Goal: Task Accomplishment & Management: Complete application form

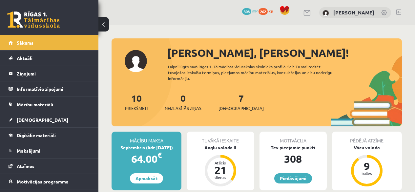
scroll to position [856, 0]
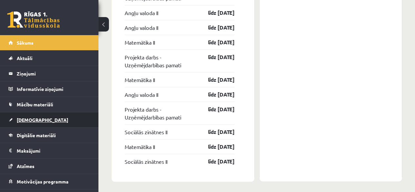
click at [22, 120] on span "[DEMOGRAPHIC_DATA]" at bounding box center [43, 120] width 52 height 6
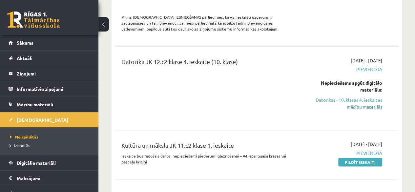
scroll to position [1345, 0]
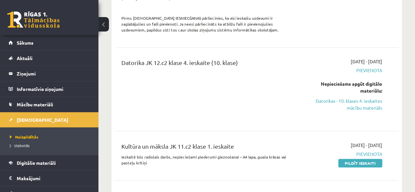
click at [354, 159] on link "Pildīt ieskaiti" at bounding box center [361, 163] width 44 height 9
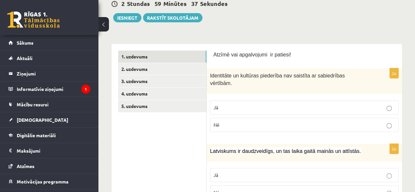
scroll to position [77, 0]
click at [224, 122] on p "Nē" at bounding box center [305, 125] width 182 height 7
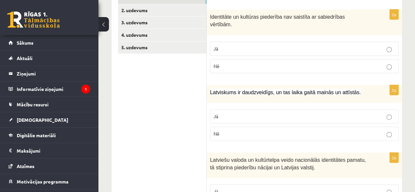
scroll to position [143, 0]
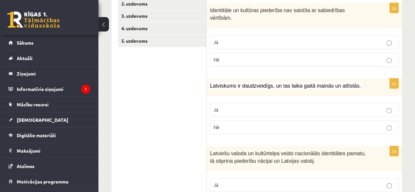
click at [243, 106] on p "Jā" at bounding box center [305, 109] width 182 height 7
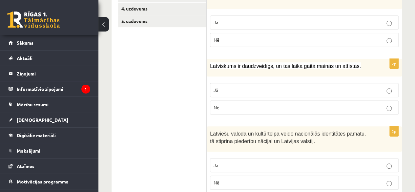
scroll to position [208, 0]
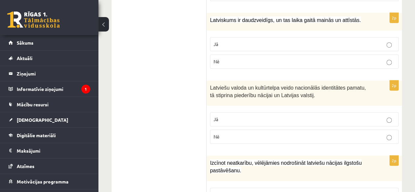
click at [251, 116] on p "Jā" at bounding box center [305, 119] width 182 height 7
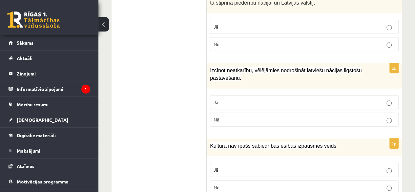
scroll to position [307, 0]
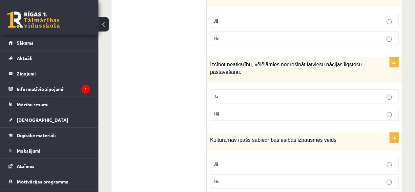
click at [240, 89] on label "Jā" at bounding box center [304, 96] width 189 height 14
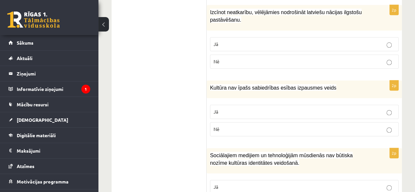
scroll to position [372, 0]
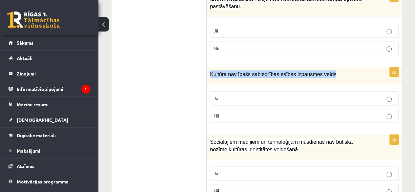
drag, startPoint x: 323, startPoint y: 65, endPoint x: 211, endPoint y: 67, distance: 112.0
click at [211, 70] on p "Kultūra nav īpašs sabiedrības esības izpausmes veids" at bounding box center [288, 74] width 156 height 8
copy span "Kultūra nav īpašs sabiedrības esības izpausmes veids"
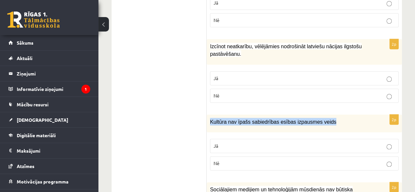
scroll to position [340, 0]
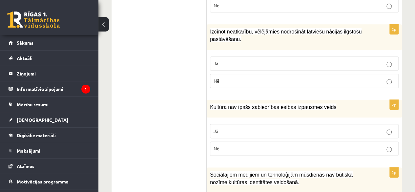
click at [229, 145] on p "Nē" at bounding box center [305, 148] width 182 height 7
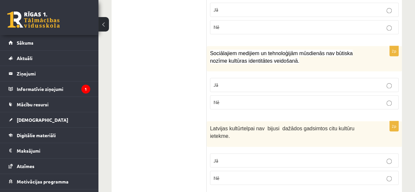
scroll to position [471, 0]
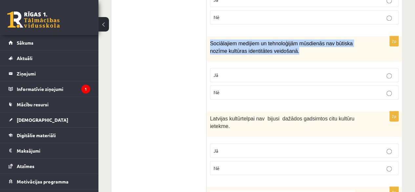
drag, startPoint x: 277, startPoint y: 40, endPoint x: 211, endPoint y: 33, distance: 67.1
click at [211, 39] on p "Sociālajiem medijiem un tehnoloģijām mūsdienās nav būtiska nozīme kultūras iden…" at bounding box center [288, 46] width 156 height 15
copy span "Sociālajiem medijiem un tehnoloģijām mūsdienās nav būtiska nozīme kultūras iden…"
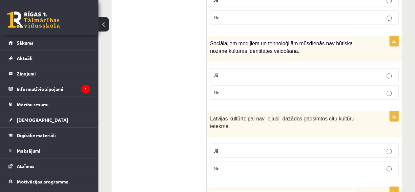
click at [261, 111] on div "Latvijas kultūrtelpai nav bijusi dažādos gadsimtos citu kultūru ietekme." at bounding box center [304, 123] width 195 height 25
click at [258, 85] on label "Nē" at bounding box center [304, 92] width 189 height 14
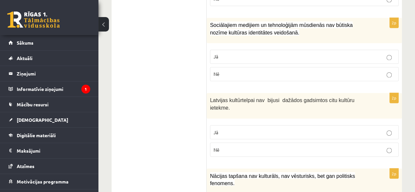
scroll to position [504, 0]
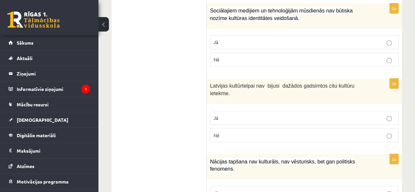
click at [248, 132] on p "Nē" at bounding box center [305, 135] width 182 height 7
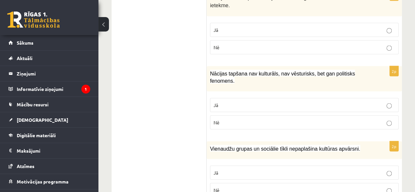
scroll to position [602, 0]
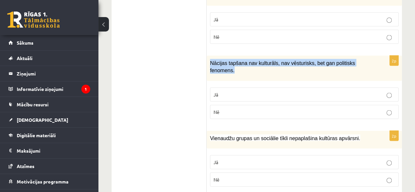
drag, startPoint x: 212, startPoint y: 44, endPoint x: 381, endPoint y: 44, distance: 169.5
click at [381, 56] on div "Nācijas tapšana nav kulturāls, nav vēsturisks, bet gan politisks fenomens." at bounding box center [304, 68] width 195 height 25
copy span "Nācijas tapšana nav kulturāls, nav vēsturisks, bet gan politisks fenomens."
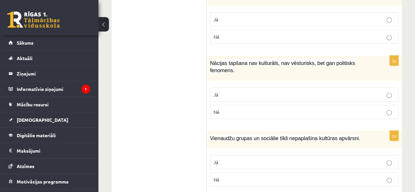
click at [261, 108] on p "Nē" at bounding box center [305, 111] width 182 height 7
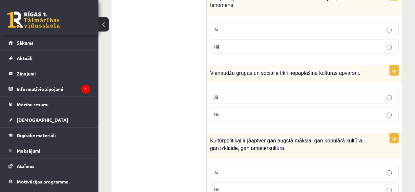
scroll to position [668, 0]
click at [218, 111] on span "Nē" at bounding box center [217, 114] width 6 height 6
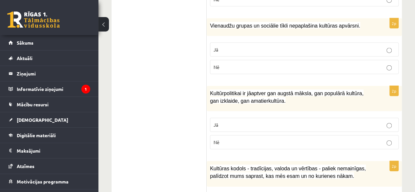
scroll to position [734, 0]
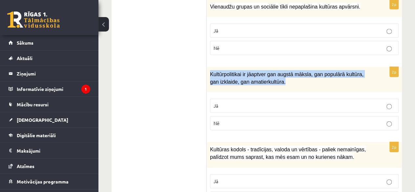
drag, startPoint x: 273, startPoint y: 55, endPoint x: 210, endPoint y: 48, distance: 63.7
click at [210, 67] on div "Kultūrpolitikai ir jāaptver gan augstā māksla, gan populārā kultūra, gan izklai…" at bounding box center [304, 79] width 195 height 25
copy span "Kultūrpolitikai ir jāaptver gan augstā māksla, gan populārā kultūra, gan izklai…"
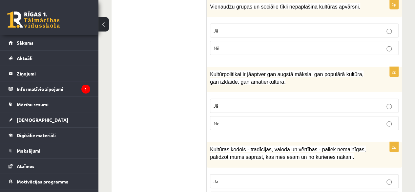
click at [273, 99] on label "Jā" at bounding box center [304, 106] width 189 height 14
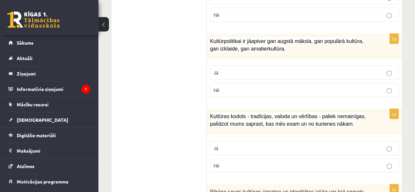
scroll to position [799, 0]
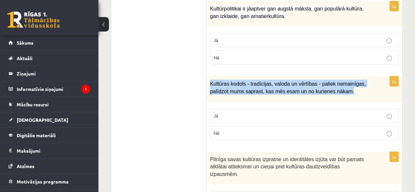
drag, startPoint x: 347, startPoint y: 66, endPoint x: 211, endPoint y: 57, distance: 136.9
click at [211, 80] on p "Kultūras kodols - tradīcijas, valoda un vērtības - paliek nemainīgas, palīdzot …" at bounding box center [288, 87] width 156 height 15
copy span "Kultūras kodols - tradīcijas, valoda un vērtības - paliek nemainīgas, palīdzot …"
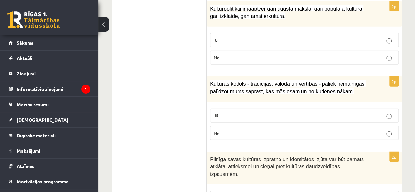
click at [259, 112] on p "Jā" at bounding box center [305, 115] width 182 height 7
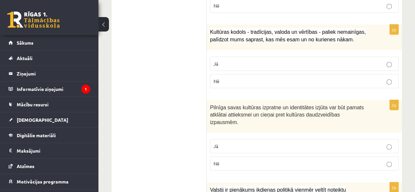
scroll to position [865, 0]
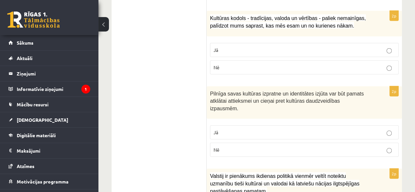
click at [240, 129] on p "Jā" at bounding box center [305, 132] width 182 height 7
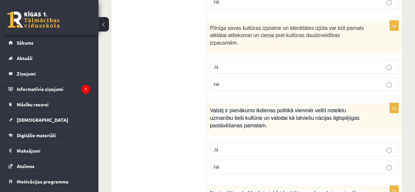
scroll to position [964, 0]
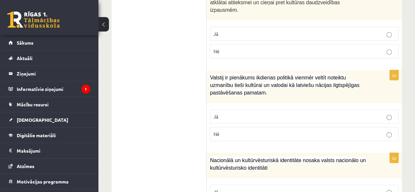
click at [244, 113] on p "Jā" at bounding box center [305, 116] width 182 height 7
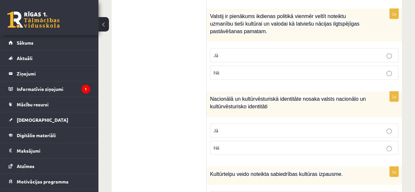
scroll to position [1029, 0]
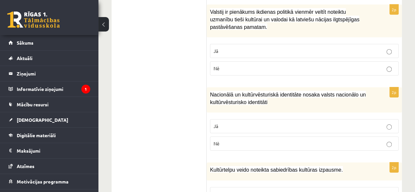
click at [246, 123] on p "Jā" at bounding box center [305, 126] width 182 height 7
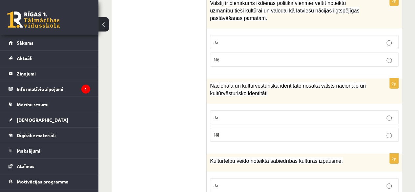
scroll to position [1043, 0]
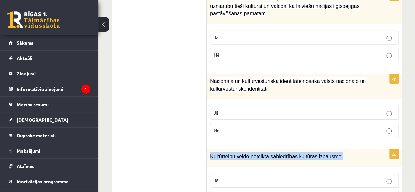
drag, startPoint x: 333, startPoint y: 119, endPoint x: 211, endPoint y: 122, distance: 122.9
click at [211, 152] on p "Kultūrtelpu veido noteikta sabiedrības kultūras izpausme." at bounding box center [288, 156] width 156 height 8
copy span "Kultūrtelpu veido noteikta sabiedrības kultūras izpausme."
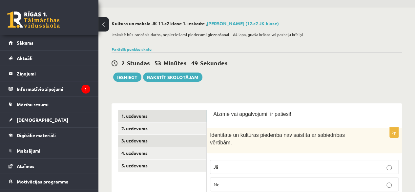
scroll to position [33, 0]
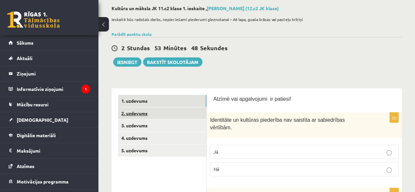
click at [144, 109] on link "2. uzdevums" at bounding box center [162, 113] width 88 height 12
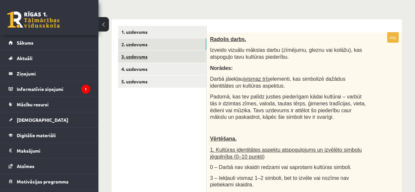
scroll to position [99, 0]
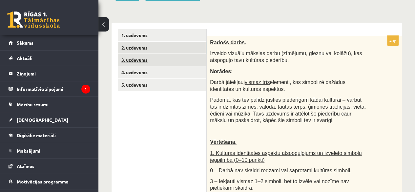
click at [144, 57] on link "3. uzdevums" at bounding box center [162, 60] width 88 height 12
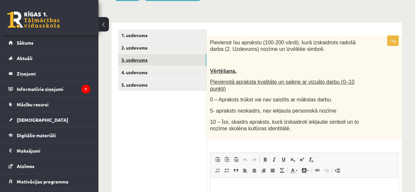
scroll to position [0, 0]
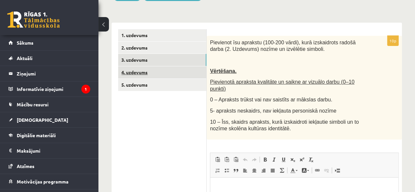
click at [155, 72] on link "4. uzdevums" at bounding box center [162, 72] width 88 height 12
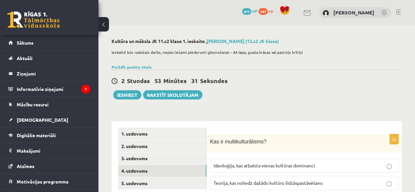
scroll to position [66, 0]
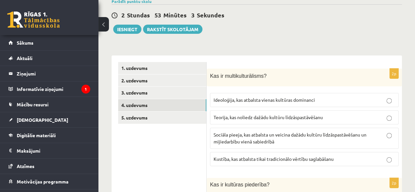
click at [287, 137] on p "Sociāla pieeja, kas atbalsta un veicina dažādu kultūru līdzāspastāvēšanu un mij…" at bounding box center [305, 138] width 182 height 14
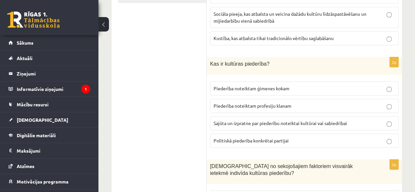
scroll to position [197, 0]
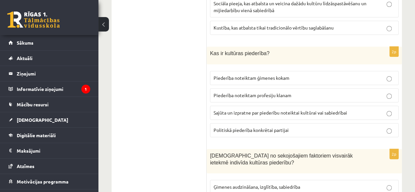
click at [227, 111] on span "Sajūta un izpratne par piederību noteiktai kultūrai vai sabiedrībai" at bounding box center [281, 113] width 134 height 6
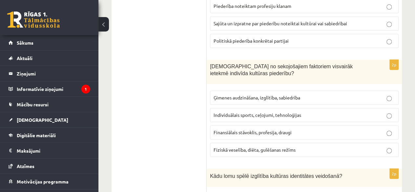
scroll to position [296, 0]
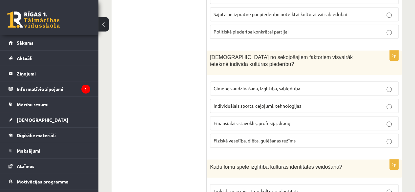
click at [230, 87] on span "Ģimenes audzināšana, izglītība, sabiedrība" at bounding box center [257, 88] width 87 height 6
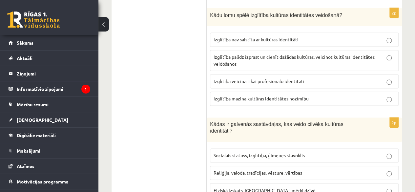
scroll to position [427, 0]
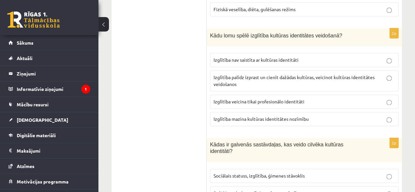
click at [254, 80] on p "Izglītība palīdz izprast un cienīt dažādas kultūras, veicinot kultūras identitā…" at bounding box center [305, 81] width 182 height 14
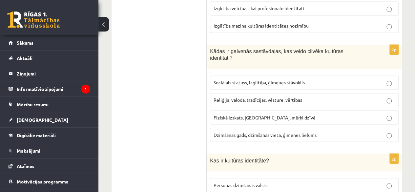
scroll to position [525, 0]
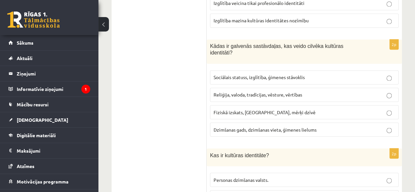
click at [248, 88] on label "Reliģija, valoda, tradīcijas, vēsture, vērtības" at bounding box center [304, 95] width 189 height 14
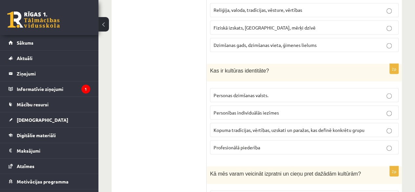
scroll to position [624, 0]
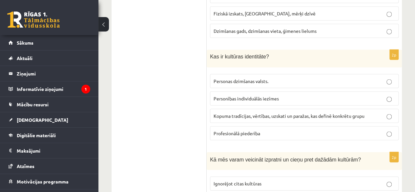
click at [231, 113] on span "Kopuma tradīcijas, vērtības, uzskati un paražas, kas definē konkrētu grupu" at bounding box center [289, 116] width 151 height 6
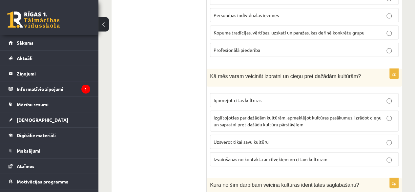
scroll to position [723, 0]
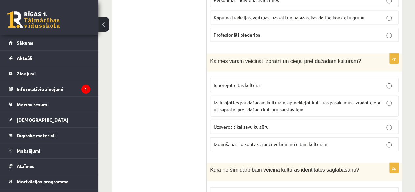
click at [228, 100] on span "Izglītojoties par dažādām kultūrām, apmeklējot kultūras pasākumus, izrādot cieņ…" at bounding box center [298, 106] width 168 height 13
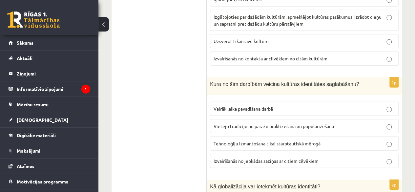
scroll to position [821, 0]
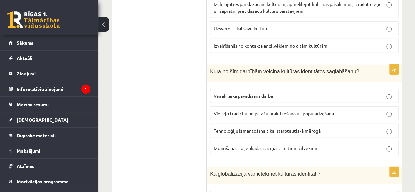
click at [290, 110] on span "Vietējo tradīciju un paražu praktizēšana un popularizēšana" at bounding box center [274, 113] width 121 height 6
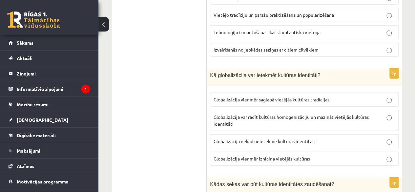
scroll to position [952, 0]
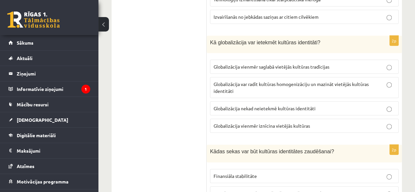
click at [241, 81] on p "Globalizācija var radīt kultūras homogenizāciju un mazināt vietējās kultūras id…" at bounding box center [305, 88] width 182 height 14
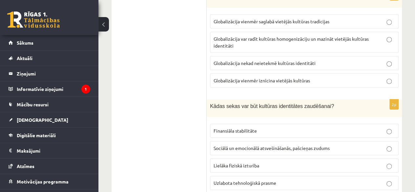
scroll to position [1005, 0]
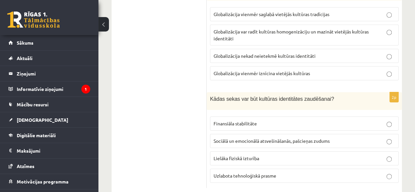
click at [340, 138] on p "Sociālā un emocionālā atsvešināšanās, pašcieņas zudums" at bounding box center [305, 141] width 182 height 7
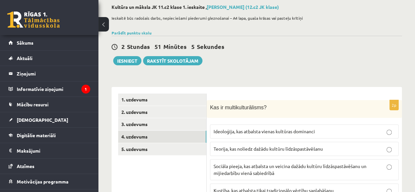
scroll to position [66, 0]
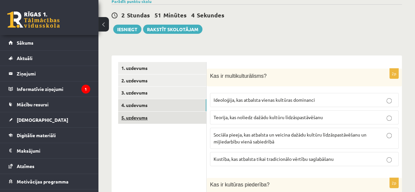
click at [148, 113] on link "5. uzdevums" at bounding box center [162, 118] width 88 height 12
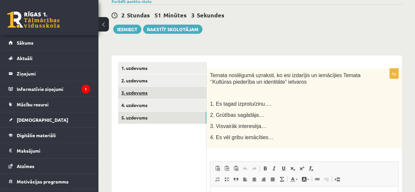
scroll to position [0, 0]
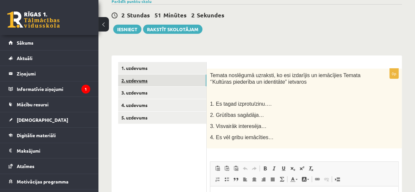
click at [145, 79] on link "2. uzdevums" at bounding box center [162, 81] width 88 height 12
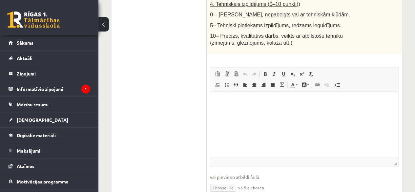
scroll to position [476, 0]
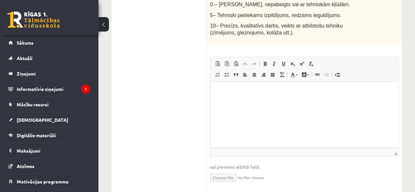
drag, startPoint x: 440, startPoint y: 187, endPoint x: 230, endPoint y: 114, distance: 223.0
click at [230, 101] on html at bounding box center [305, 91] width 188 height 20
click at [223, 170] on input "file" at bounding box center [304, 176] width 189 height 13
type input "**********"
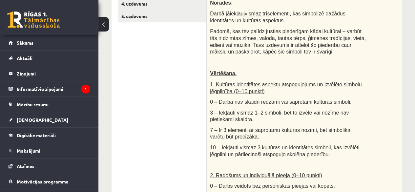
scroll to position [69, 0]
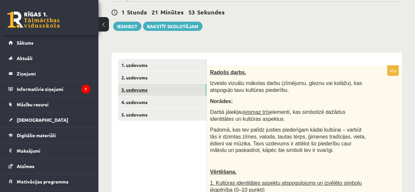
click at [145, 85] on link "3. uzdevums" at bounding box center [162, 90] width 88 height 12
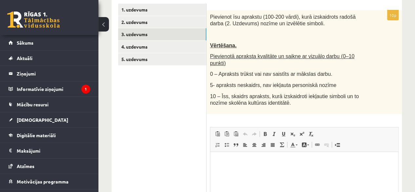
scroll to position [134, 0]
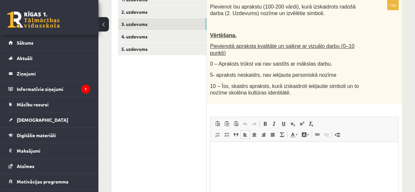
click at [265, 162] on html at bounding box center [305, 152] width 188 height 20
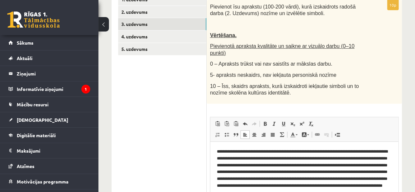
scroll to position [137, 0]
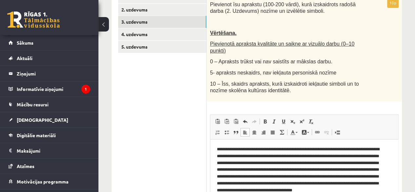
click at [262, 192] on p "**********" at bounding box center [302, 173] width 170 height 55
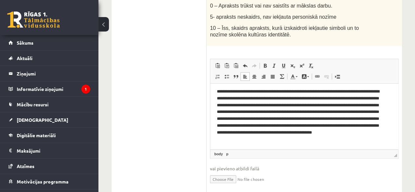
scroll to position [194, 0]
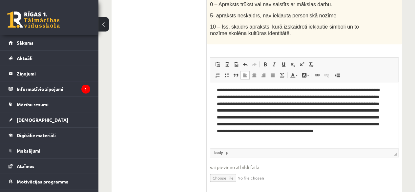
click at [332, 140] on p "**********" at bounding box center [302, 114] width 170 height 55
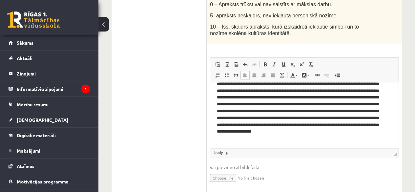
scroll to position [16, 0]
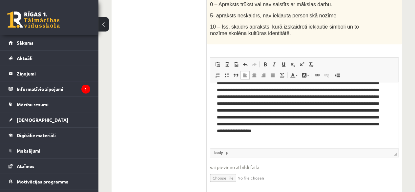
click at [253, 123] on p "**********" at bounding box center [302, 107] width 170 height 68
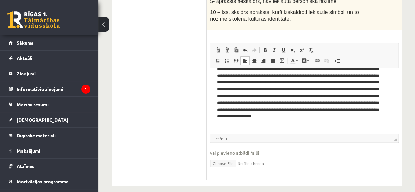
click at [303, 126] on p "**********" at bounding box center [302, 92] width 170 height 68
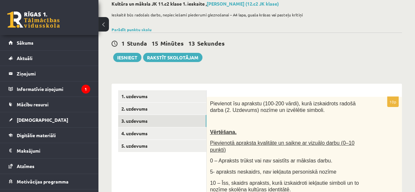
scroll to position [11, 0]
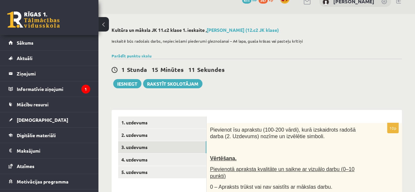
click at [127, 84] on button "Iesniegt" at bounding box center [127, 83] width 28 height 9
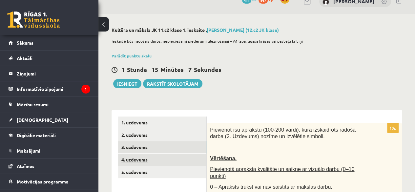
click at [144, 158] on link "4. uzdevums" at bounding box center [162, 160] width 88 height 12
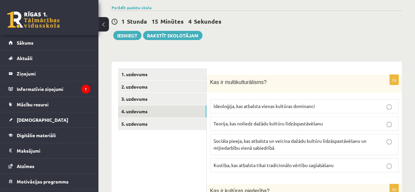
scroll to position [66, 0]
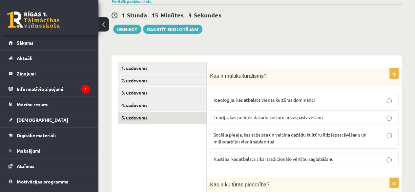
click at [138, 114] on link "5. uzdevums" at bounding box center [162, 118] width 88 height 12
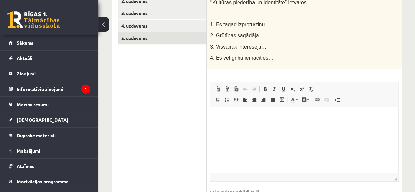
scroll to position [159, 0]
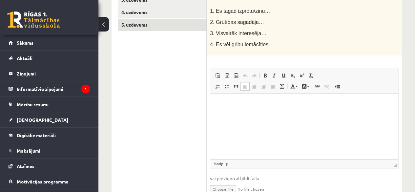
click at [255, 114] on html at bounding box center [305, 104] width 188 height 20
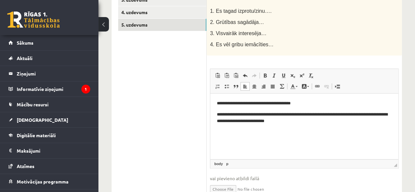
scroll to position [0, 0]
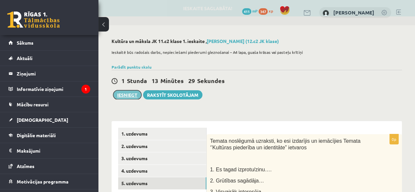
click at [129, 95] on button "Iesniegt" at bounding box center [127, 94] width 28 height 9
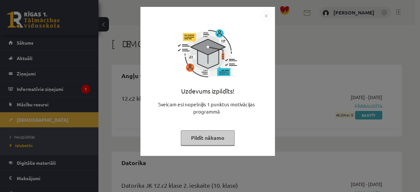
click at [218, 140] on button "Pildīt nākamo" at bounding box center [208, 137] width 54 height 15
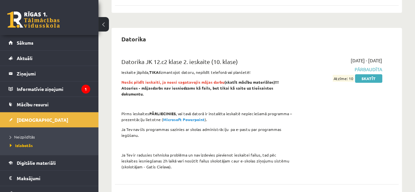
scroll to position [25, 0]
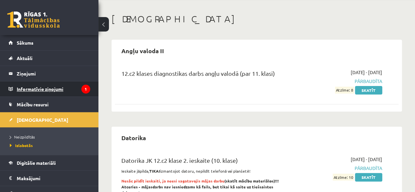
click at [49, 92] on legend "Informatīvie ziņojumi 1" at bounding box center [54, 88] width 74 height 15
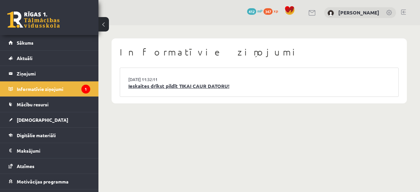
click at [193, 88] on link "Ieskaites drīkst pildīt TIKAI CAUR DATORU!" at bounding box center [259, 86] width 262 height 8
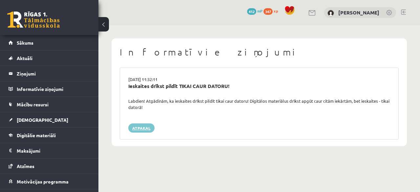
click at [147, 127] on link "Atpakaļ" at bounding box center [141, 127] width 26 height 9
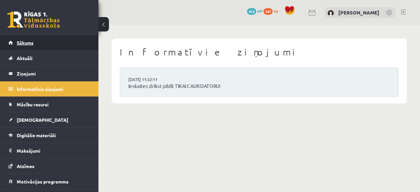
click at [26, 42] on span "Sākums" at bounding box center [25, 43] width 17 height 6
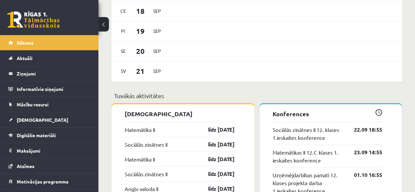
scroll to position [525, 0]
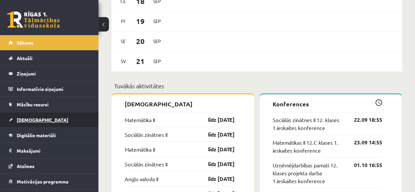
click at [31, 120] on span "[DEMOGRAPHIC_DATA]" at bounding box center [43, 120] width 52 height 6
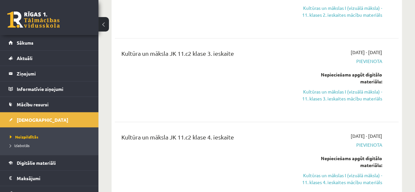
scroll to position [1576, 0]
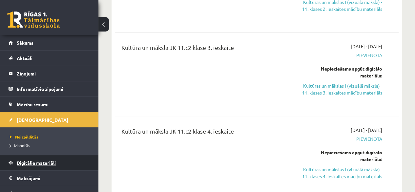
click at [46, 162] on span "Digitālie materiāli" at bounding box center [36, 163] width 39 height 6
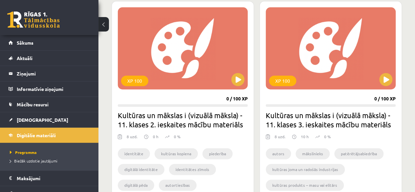
scroll to position [384, 0]
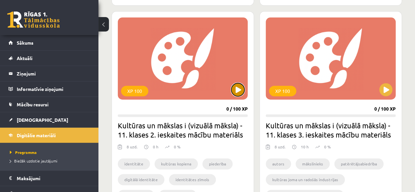
click at [241, 88] on button at bounding box center [238, 89] width 13 height 13
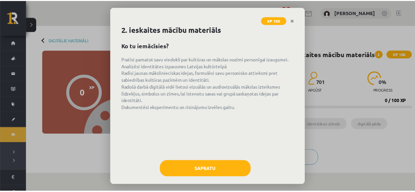
scroll to position [20, 0]
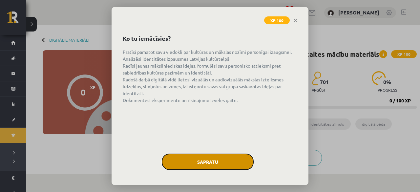
click at [208, 157] on button "Sapratu" at bounding box center [208, 162] width 92 height 16
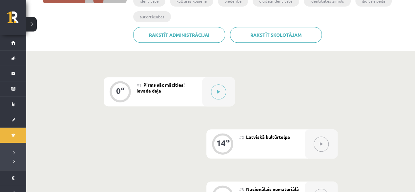
scroll to position [0, 0]
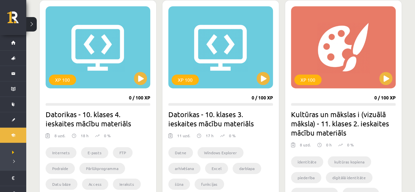
scroll to position [154, 0]
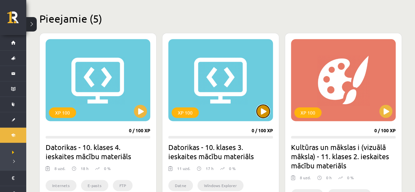
click at [267, 113] on button at bounding box center [263, 111] width 13 height 13
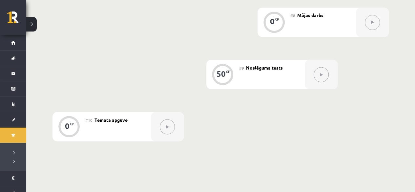
scroll to position [591, 0]
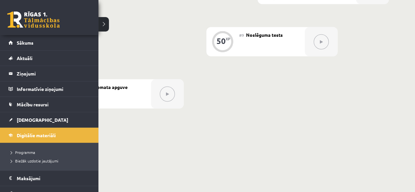
click at [14, 11] on link at bounding box center [33, 19] width 53 height 16
